Goal: Task Accomplishment & Management: Manage account settings

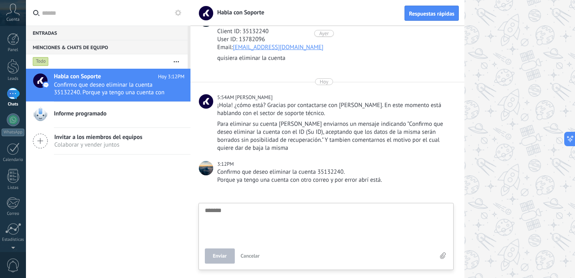
click at [11, 14] on icon at bounding box center [13, 10] width 14 height 12
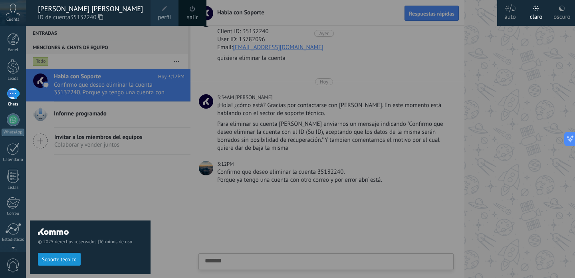
click at [38, 14] on span "ID de cuenta 35132240" at bounding box center [90, 17] width 105 height 9
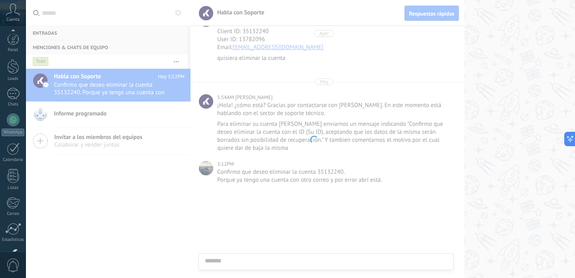
scroll to position [54, 0]
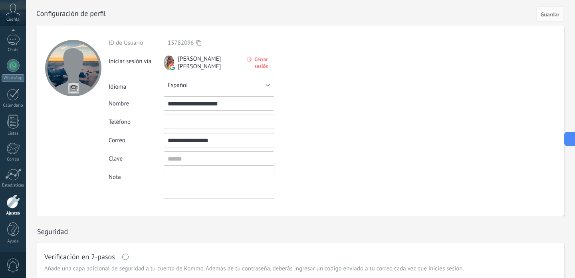
click at [81, 83] on div at bounding box center [73, 68] width 56 height 56
click at [74, 86] on input "file" at bounding box center [73, 87] width 11 height 11
click at [90, 68] on div at bounding box center [73, 68] width 56 height 56
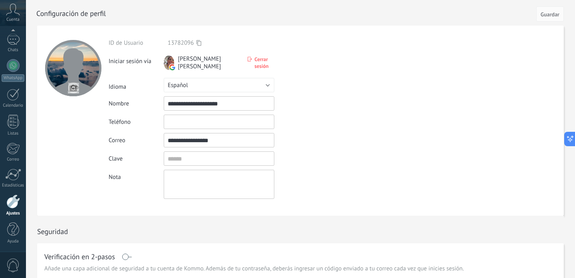
click at [56, 78] on div at bounding box center [73, 68] width 56 height 56
click at [58, 77] on div at bounding box center [73, 68] width 56 height 56
click at [79, 71] on div at bounding box center [73, 68] width 56 height 56
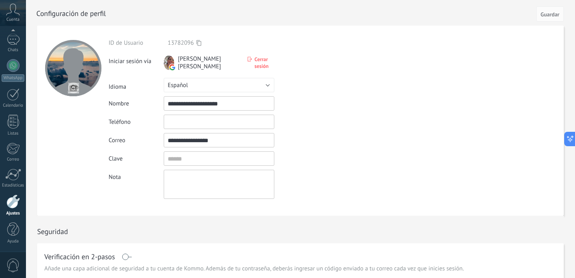
click at [88, 70] on div at bounding box center [73, 68] width 56 height 56
click at [72, 93] on input "file" at bounding box center [73, 87] width 11 height 11
click at [72, 89] on input "file" at bounding box center [73, 87] width 11 height 11
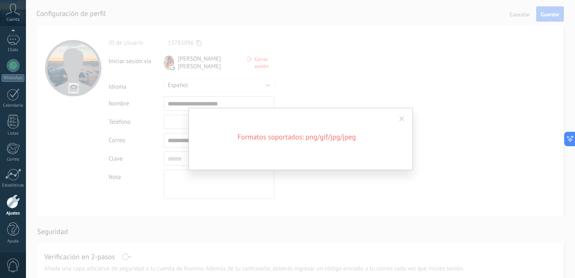
click at [426, 123] on div "Formatos soportados: png/gif/jpg/jpeg" at bounding box center [300, 139] width 549 height 278
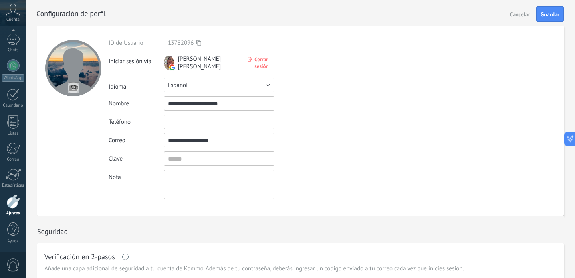
click at [74, 89] on input "file" at bounding box center [73, 87] width 11 height 11
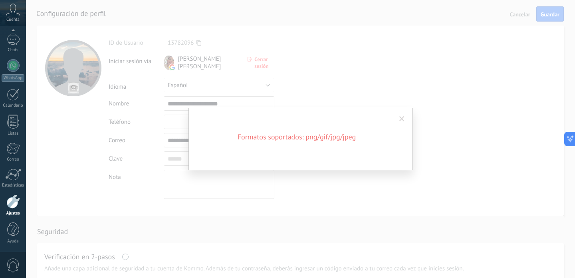
click at [402, 121] on span at bounding box center [402, 119] width 5 height 6
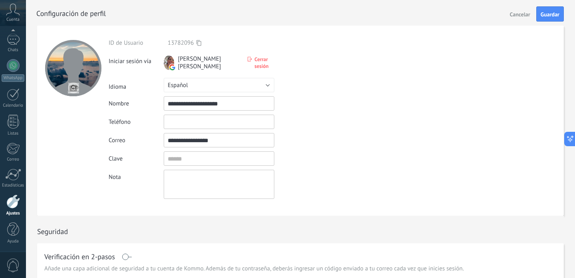
click at [73, 91] on input "file" at bounding box center [73, 87] width 11 height 11
type input "**********"
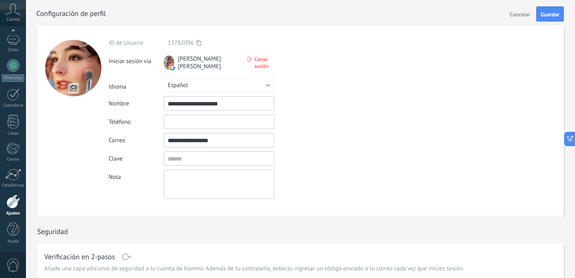
click at [11, 204] on div at bounding box center [13, 202] width 14 height 14
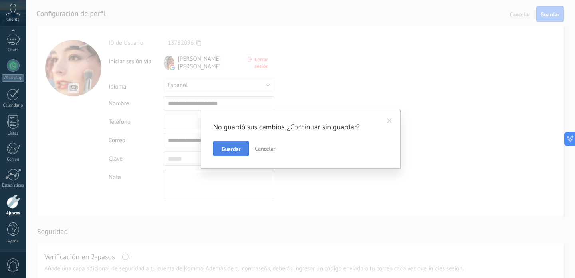
click at [235, 147] on span "Guardar" at bounding box center [231, 149] width 19 height 6
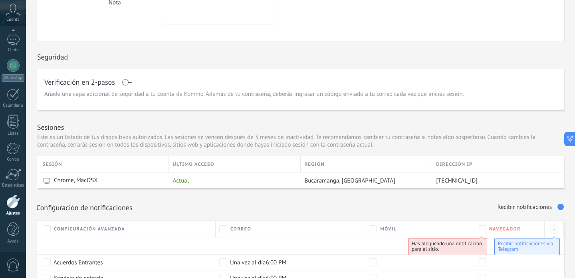
scroll to position [171, 0]
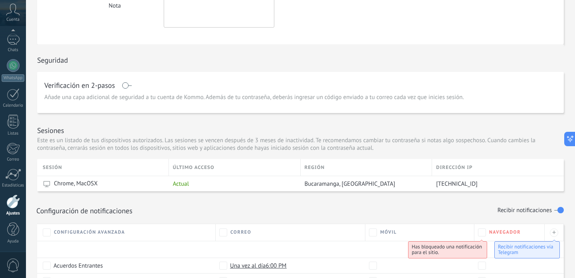
click at [17, 200] on div at bounding box center [13, 202] width 14 height 14
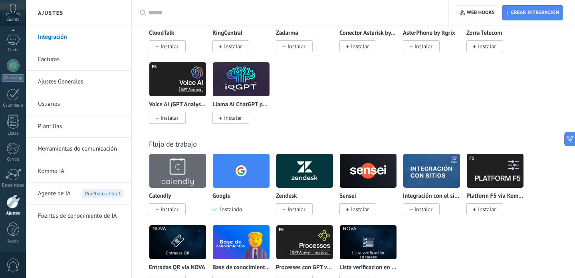
scroll to position [1176, 0]
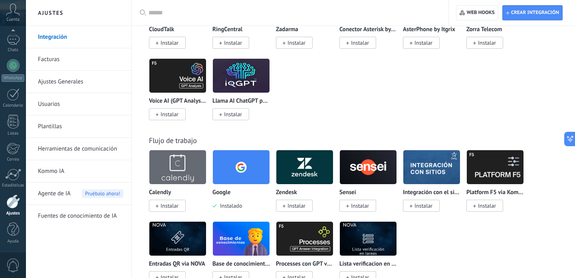
click at [77, 76] on link "Ajustes Generales" at bounding box center [81, 82] width 86 height 22
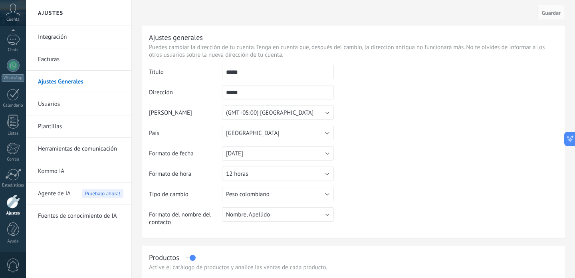
click at [279, 71] on input "*****" at bounding box center [278, 72] width 112 height 14
type input "**********"
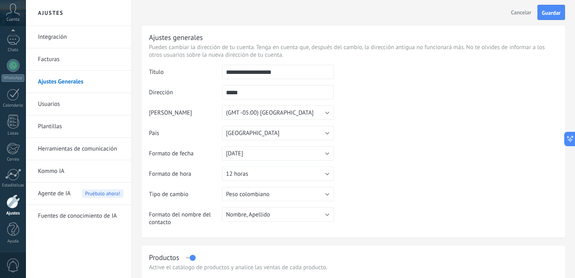
click at [278, 96] on input "*****" at bounding box center [278, 92] width 112 height 14
click at [281, 97] on input "*****" at bounding box center [278, 92] width 112 height 14
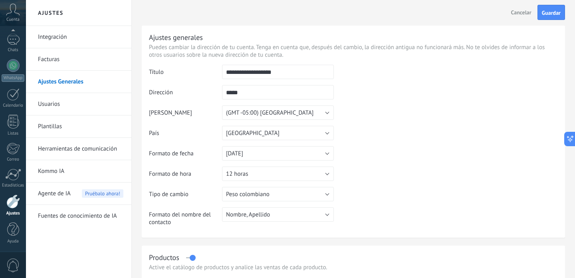
type input "*"
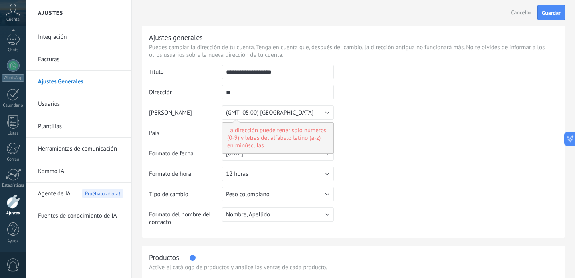
type input "*"
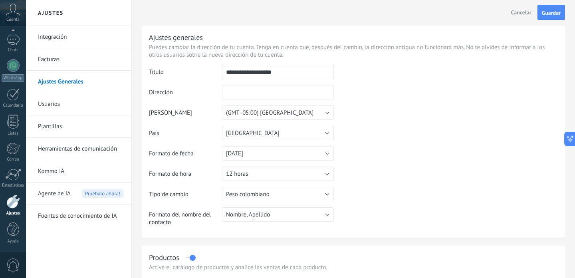
type input "*"
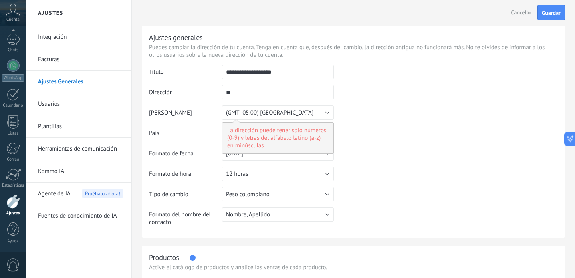
type input "*"
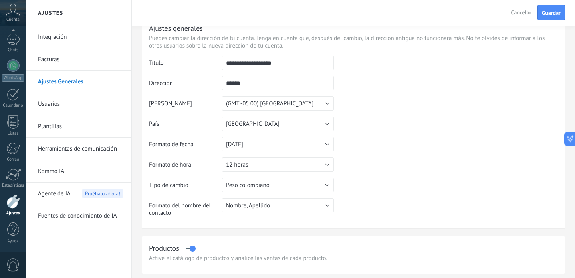
scroll to position [13, 0]
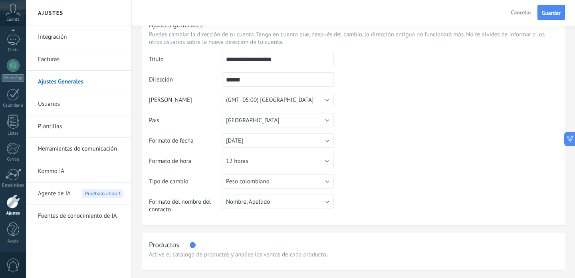
type input "******"
click at [308, 162] on button "12 horas" at bounding box center [278, 161] width 112 height 14
click at [320, 177] on span "12 horas" at bounding box center [274, 175] width 114 height 8
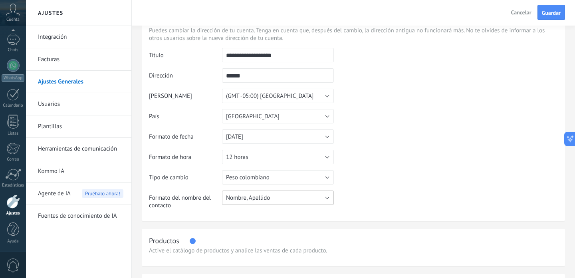
click at [302, 195] on button "Nombre, Apellido" at bounding box center [278, 198] width 112 height 14
click at [302, 195] on span "Nombre, Apellido" at bounding box center [274, 198] width 114 height 8
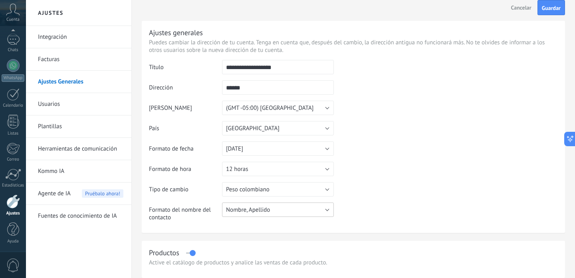
scroll to position [0, 0]
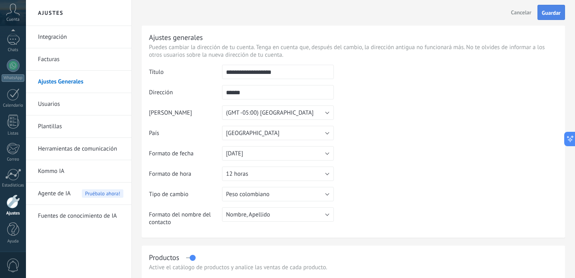
click at [553, 14] on span "Guardar" at bounding box center [551, 13] width 19 height 6
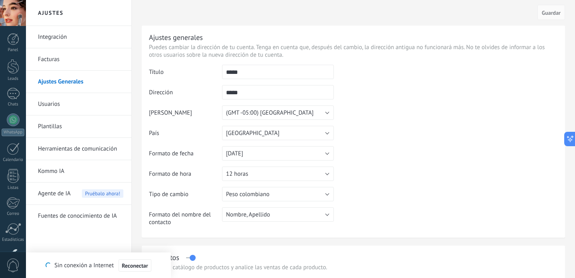
click at [263, 76] on input "*****" at bounding box center [278, 72] width 112 height 14
type input "**********"
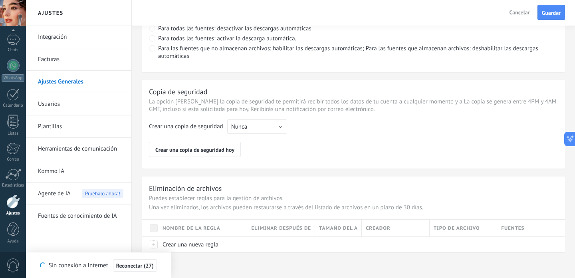
scroll to position [33, 0]
click at [15, 12] on div at bounding box center [13, 13] width 26 height 26
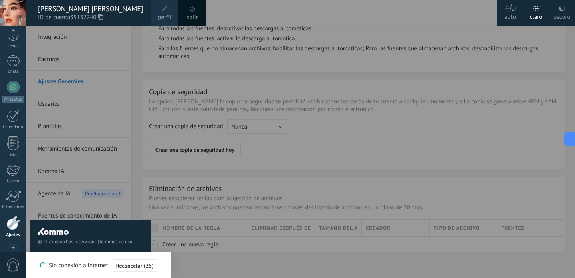
click at [163, 15] on span "perfil" at bounding box center [164, 17] width 13 height 9
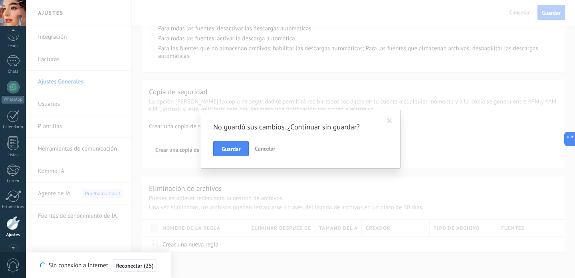
scroll to position [54, 0]
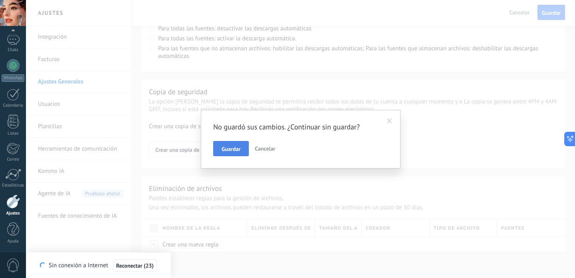
click at [234, 149] on span "Guardar" at bounding box center [231, 149] width 19 height 6
